Goal: Task Accomplishment & Management: Manage account settings

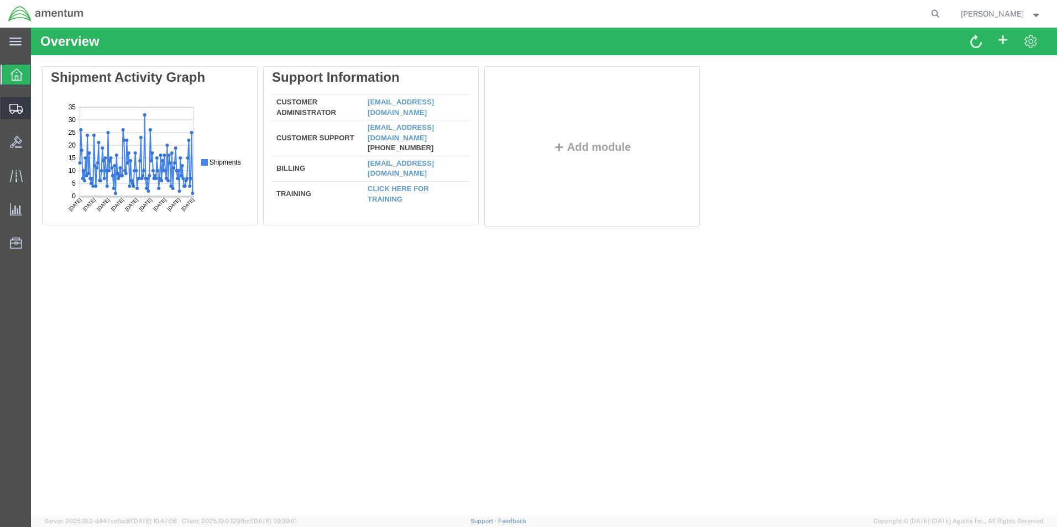
click at [19, 109] on icon at bounding box center [15, 109] width 13 height 10
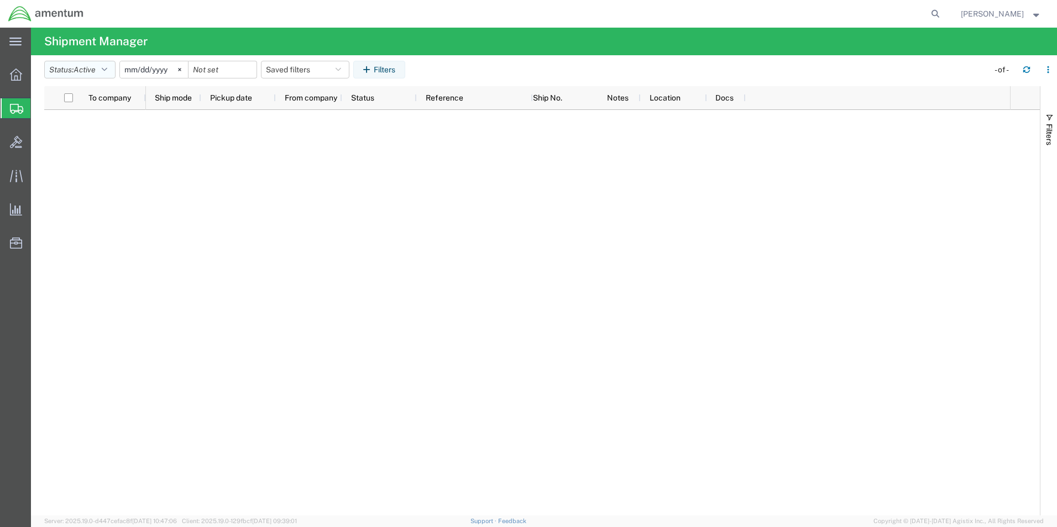
click at [106, 69] on icon "button" at bounding box center [105, 70] width 6 height 8
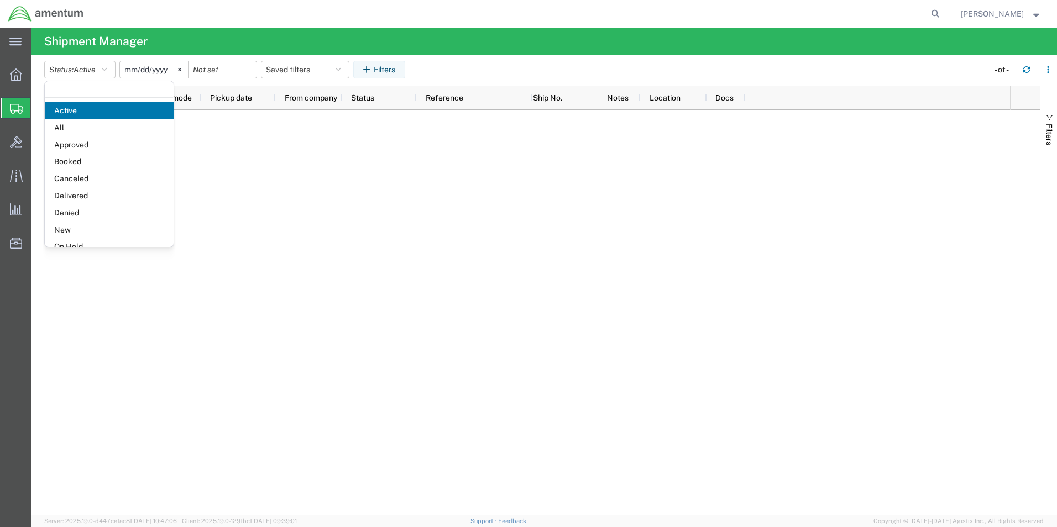
click at [109, 124] on span "All" at bounding box center [109, 127] width 129 height 17
